Goal: Navigation & Orientation: Find specific page/section

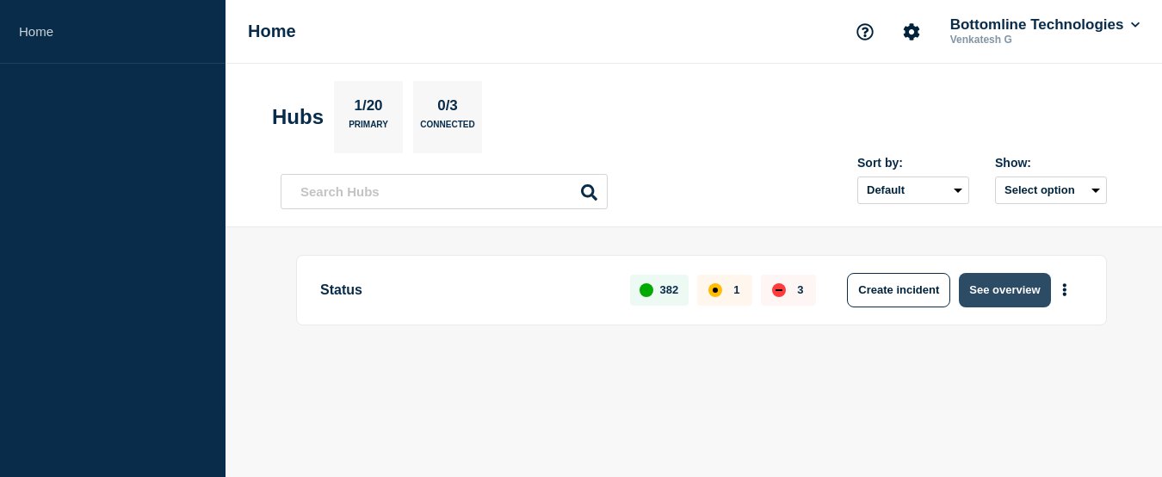
click at [981, 285] on button "See overview" at bounding box center [1004, 290] width 91 height 34
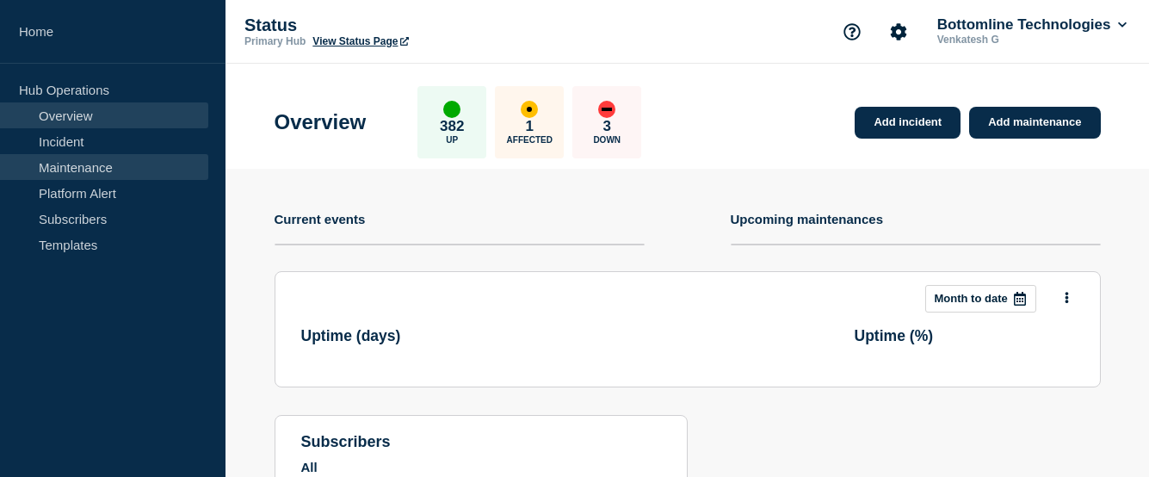
click at [64, 164] on link "Maintenance" at bounding box center [104, 167] width 208 height 26
